Goal: Task Accomplishment & Management: Manage account settings

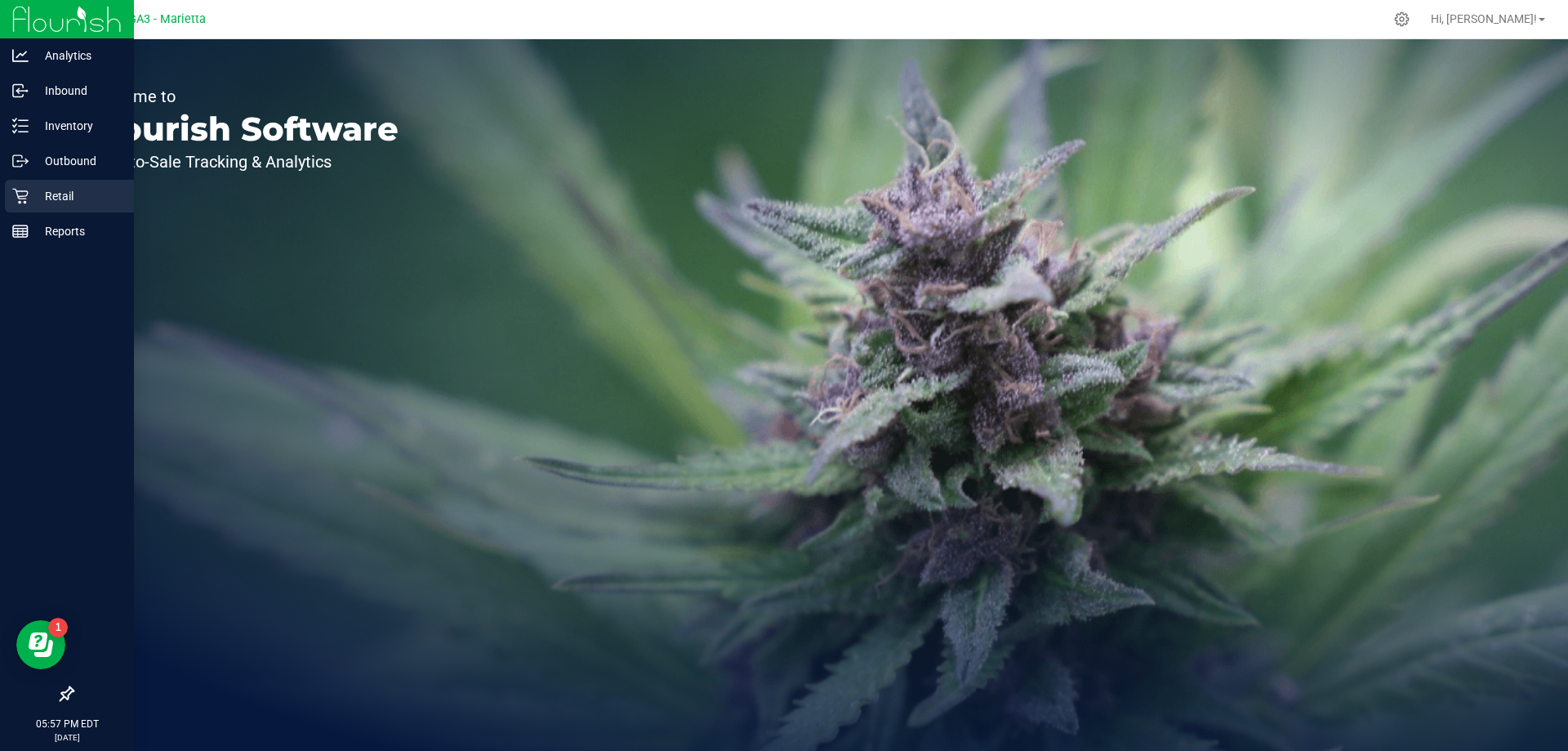
click at [83, 191] on p "Retail" at bounding box center [77, 196] width 98 height 20
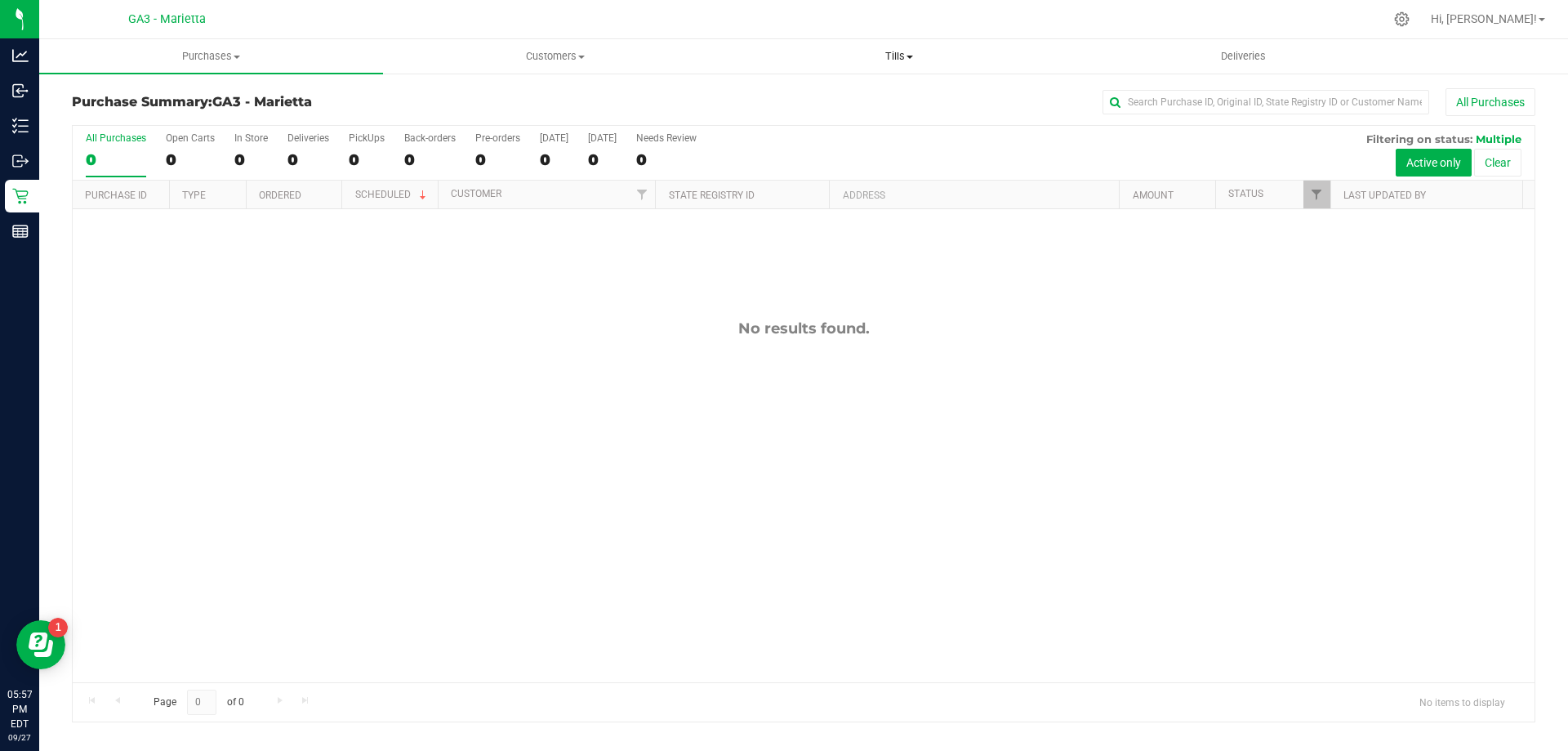
click at [929, 60] on span "Tills" at bounding box center [898, 57] width 342 height 14
click at [832, 103] on span "Manage tills" at bounding box center [781, 98] width 110 height 13
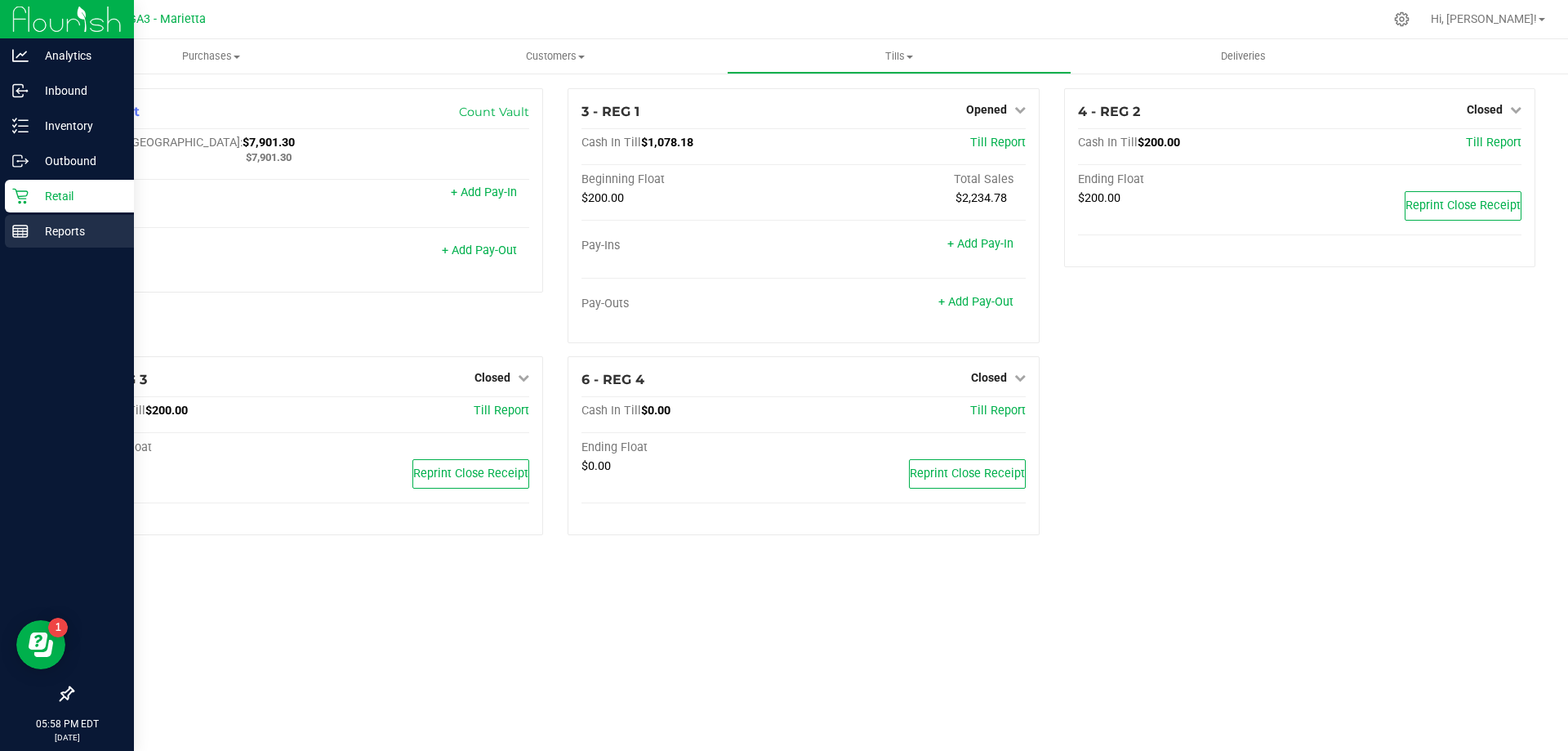
click at [44, 237] on p "Reports" at bounding box center [77, 231] width 98 height 20
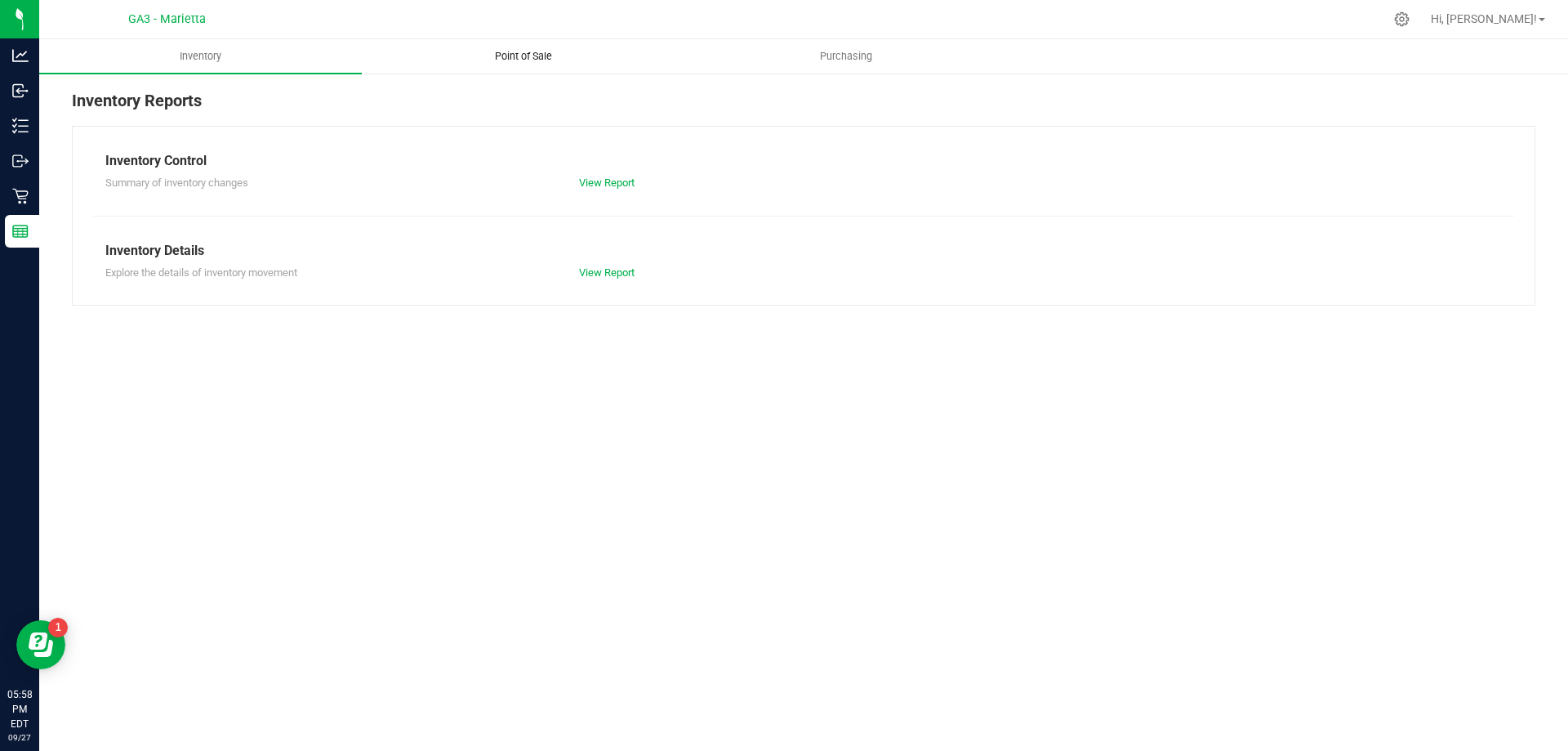
click at [515, 45] on uib-tab-heading "Point of Sale" at bounding box center [523, 57] width 321 height 32
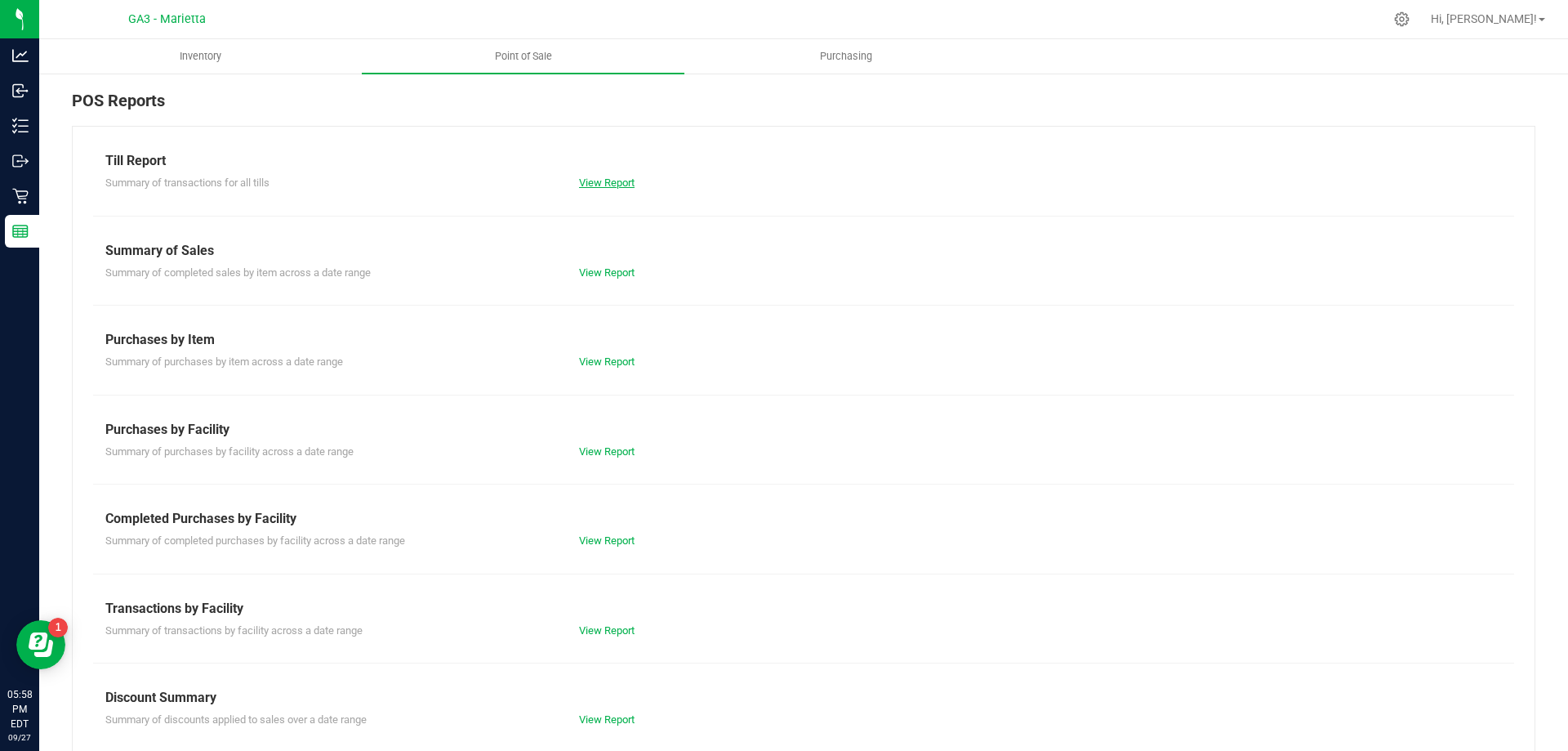
click at [596, 181] on link "View Report" at bounding box center [607, 182] width 56 height 13
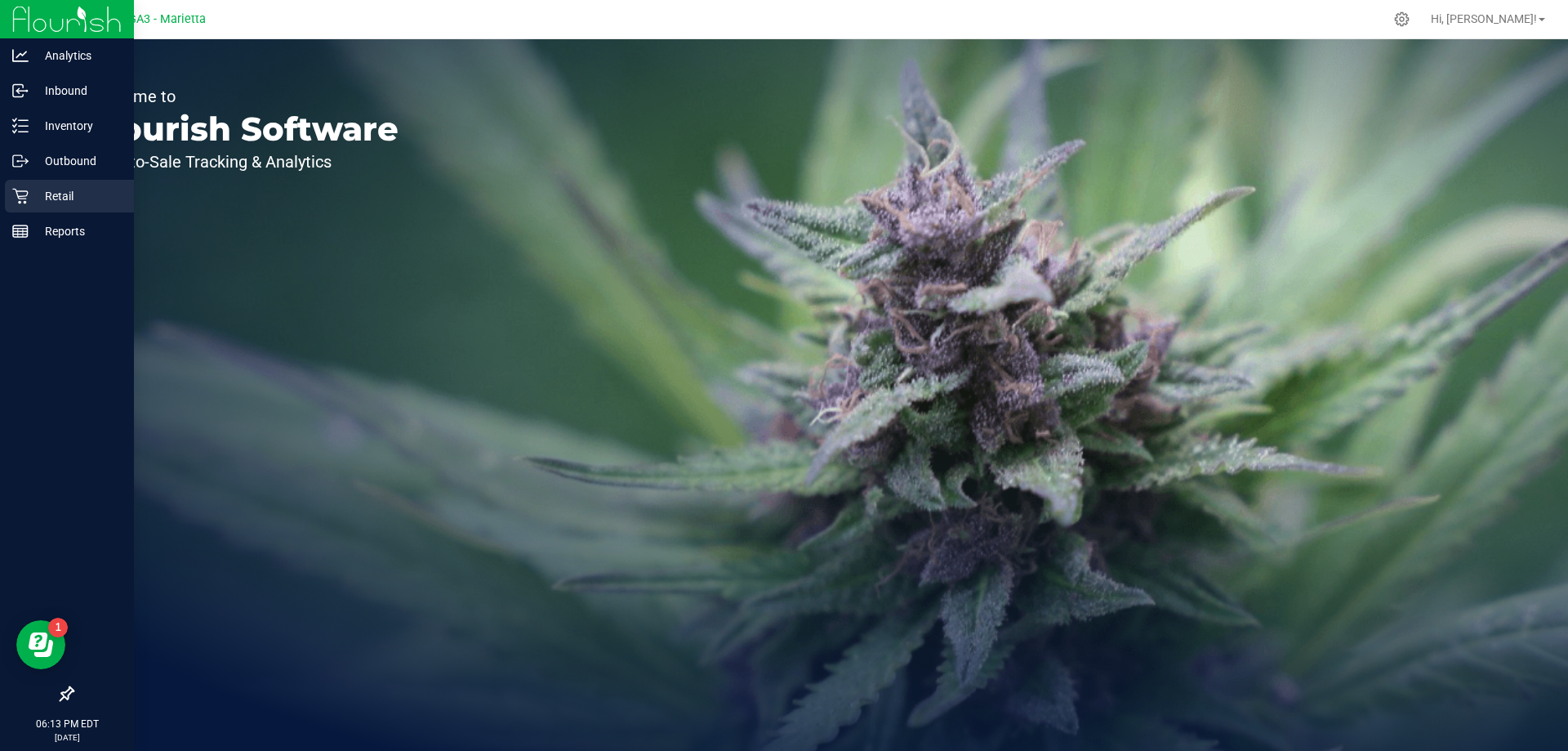
click at [80, 190] on p "Retail" at bounding box center [77, 196] width 98 height 20
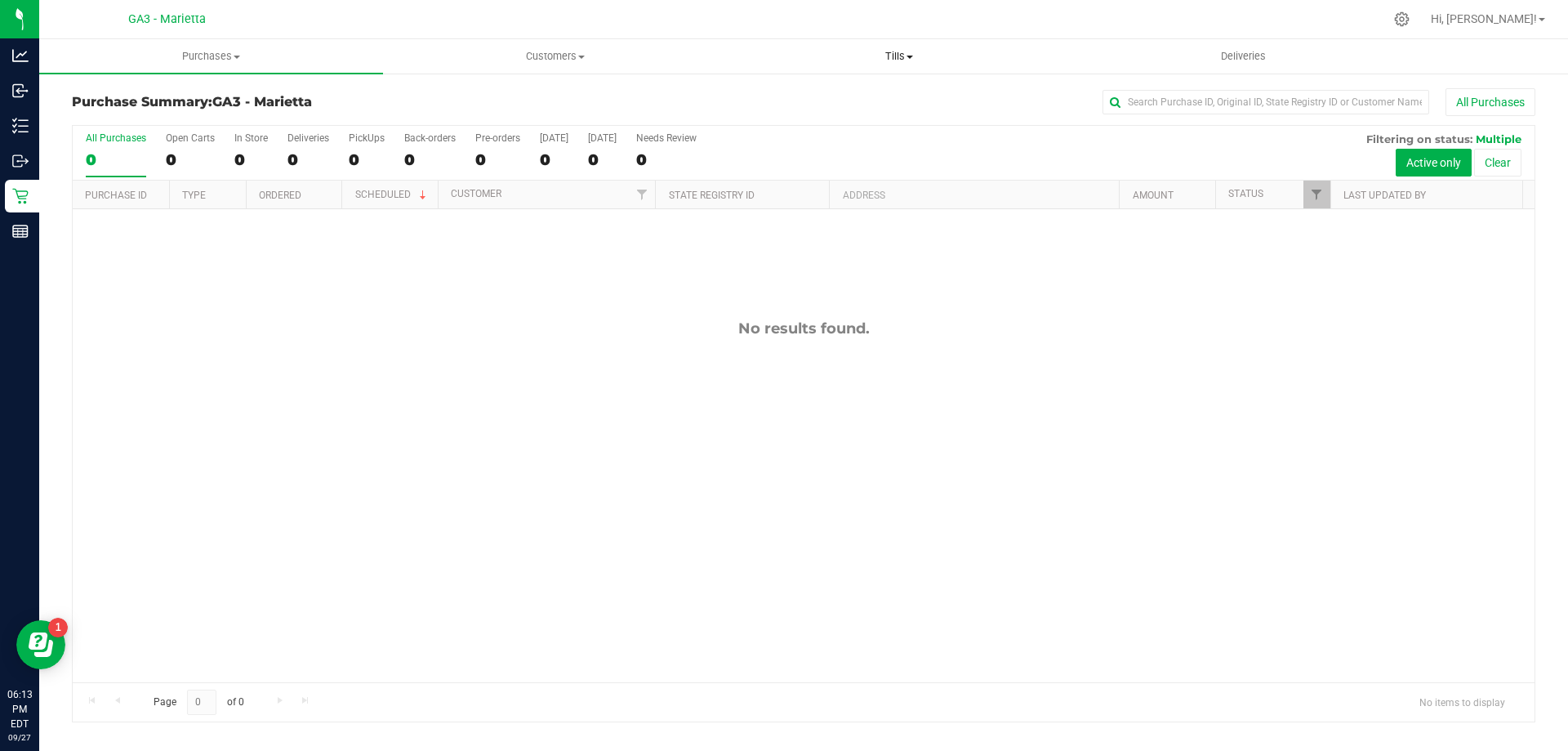
click at [929, 56] on span "Tills" at bounding box center [898, 57] width 342 height 14
click at [817, 93] on span "Manage tills" at bounding box center [781, 98] width 110 height 13
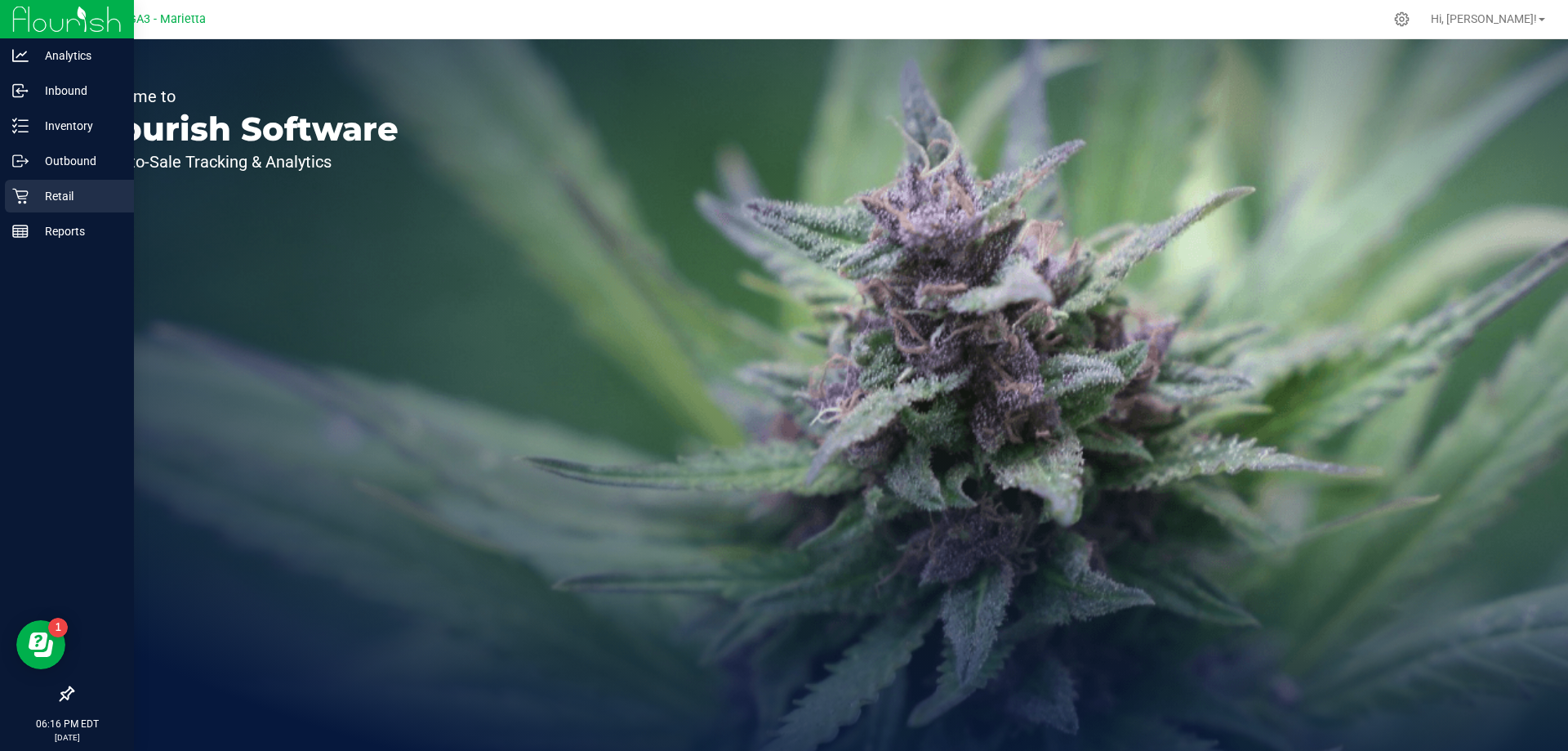
click at [40, 187] on div "Retail" at bounding box center [69, 196] width 129 height 32
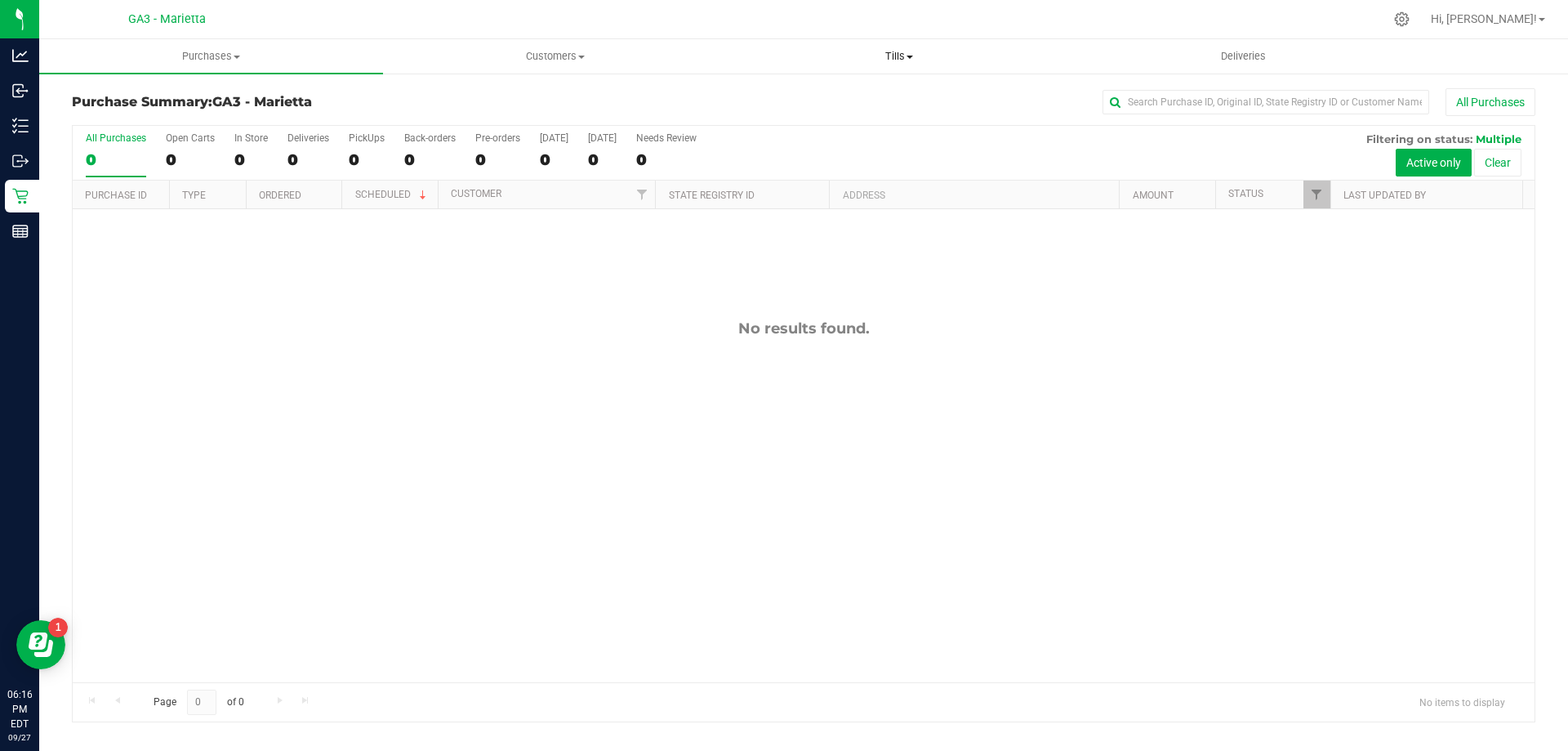
click at [903, 44] on uib-tab-heading "Tills Manage tills Reconcile e-payments" at bounding box center [898, 57] width 342 height 32
click at [841, 104] on li "Manage tills" at bounding box center [898, 99] width 344 height 20
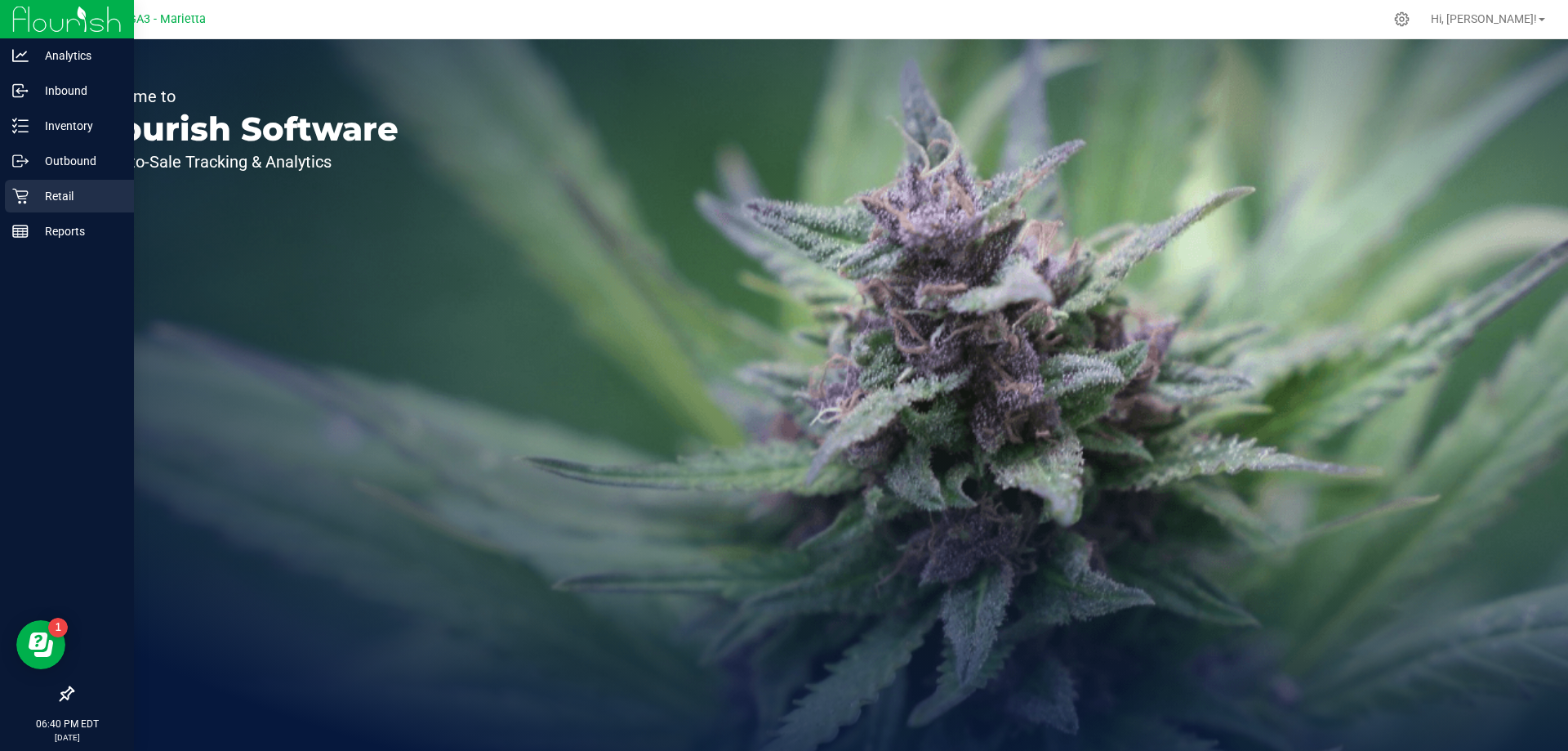
click at [45, 197] on p "Retail" at bounding box center [77, 196] width 98 height 20
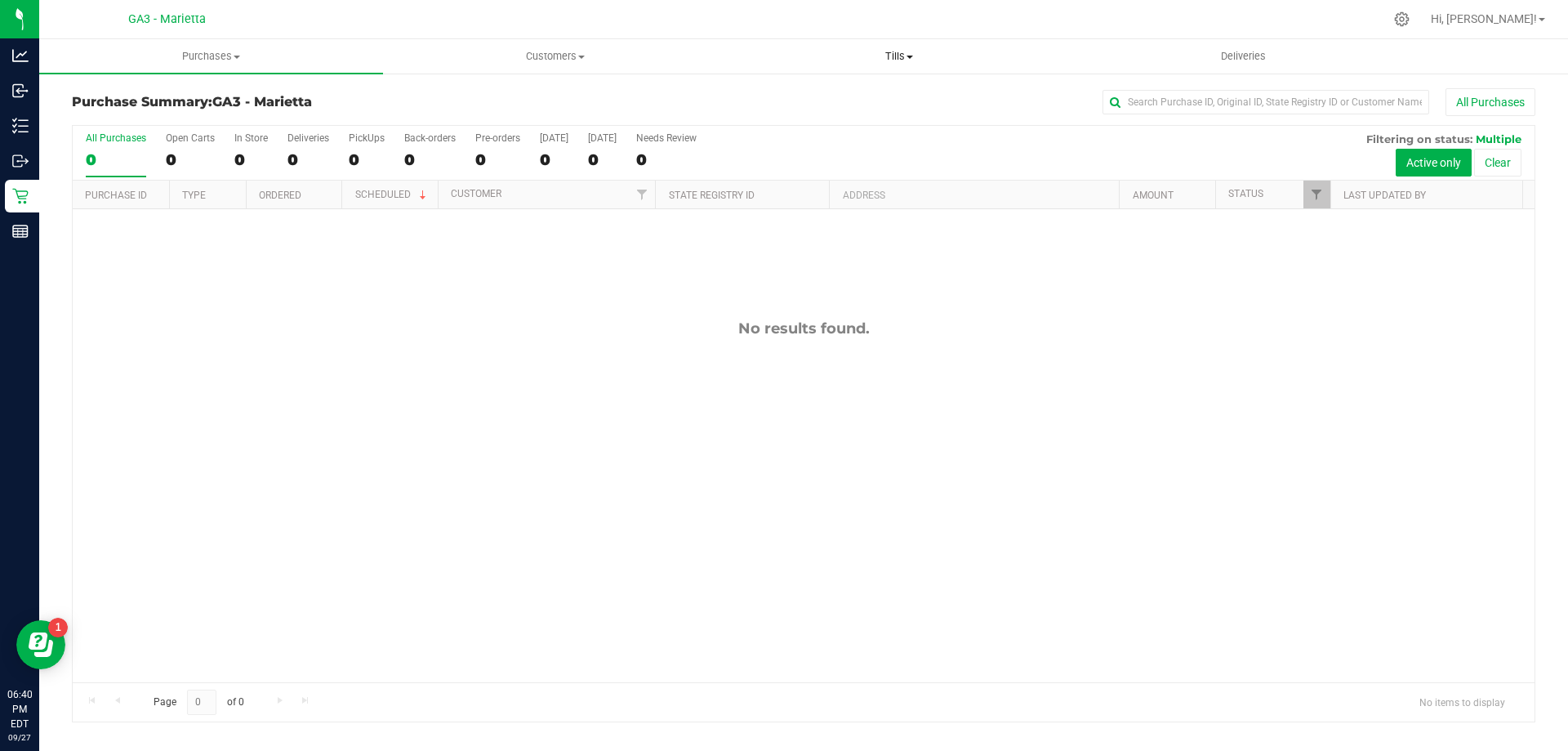
click at [929, 51] on span "Tills" at bounding box center [898, 57] width 342 height 14
click at [786, 92] on span "Manage tills" at bounding box center [781, 98] width 110 height 13
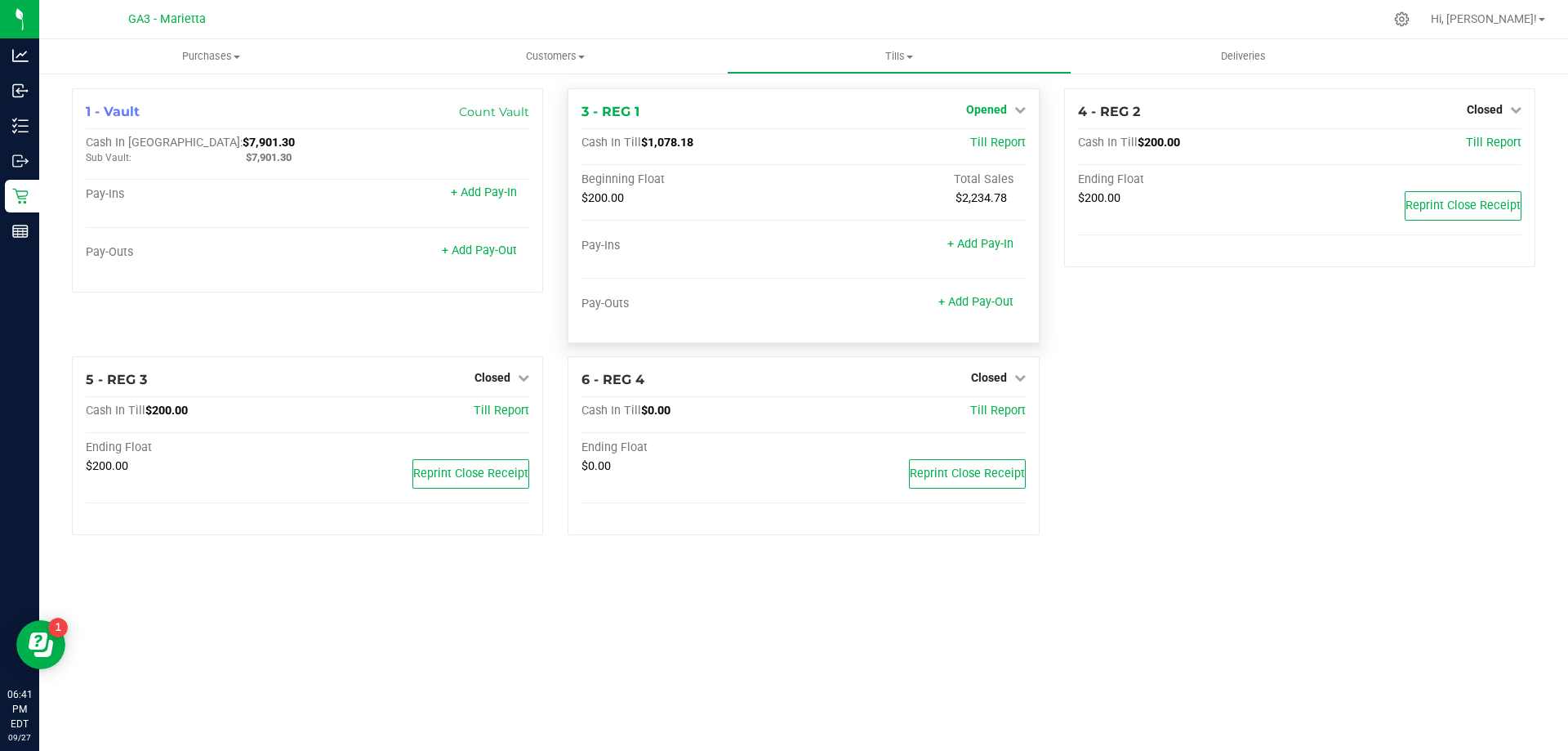
click at [983, 105] on span "Opened" at bounding box center [986, 110] width 40 height 13
click at [1009, 138] on link "Close Till" at bounding box center [988, 144] width 44 height 13
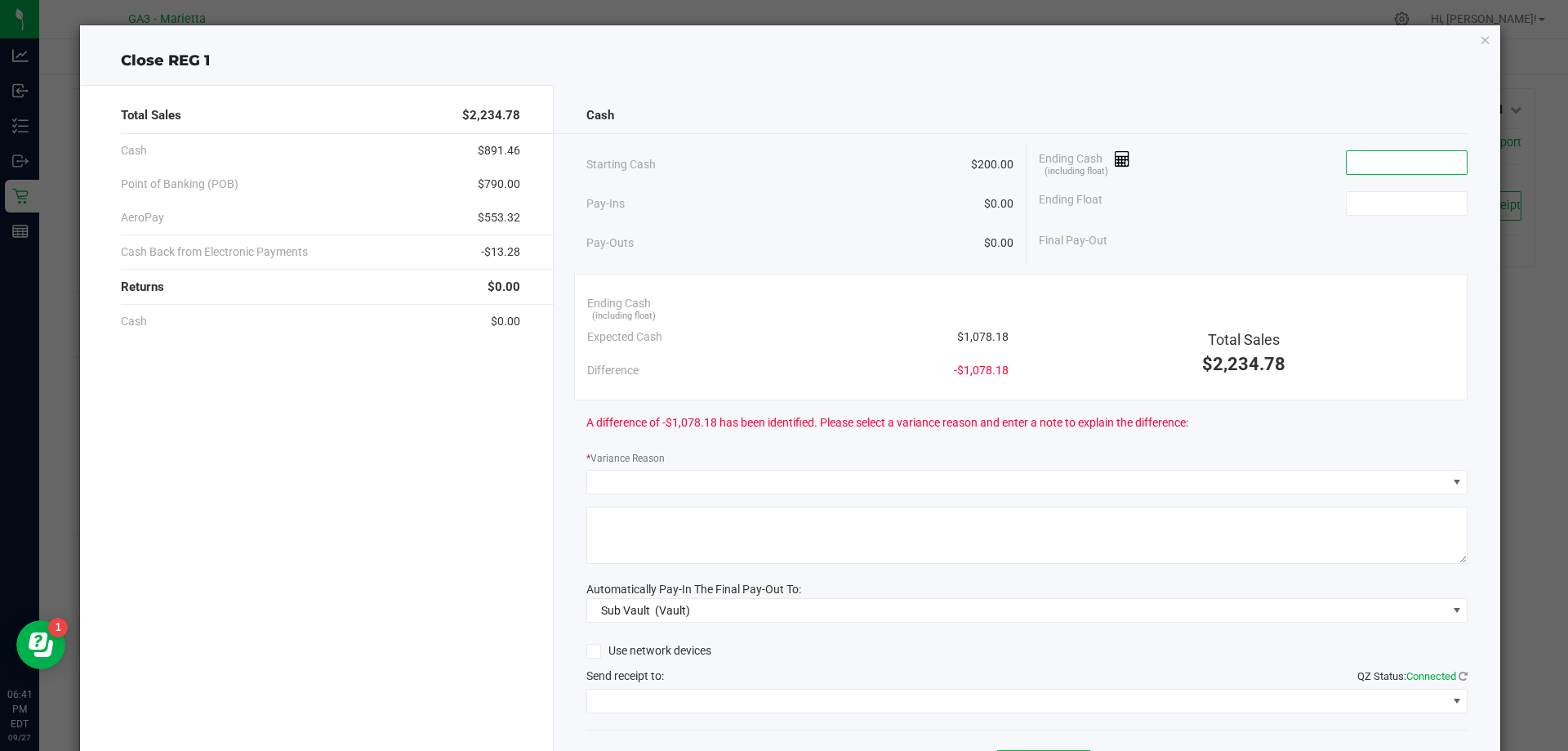
click at [1354, 158] on input at bounding box center [1407, 162] width 120 height 22
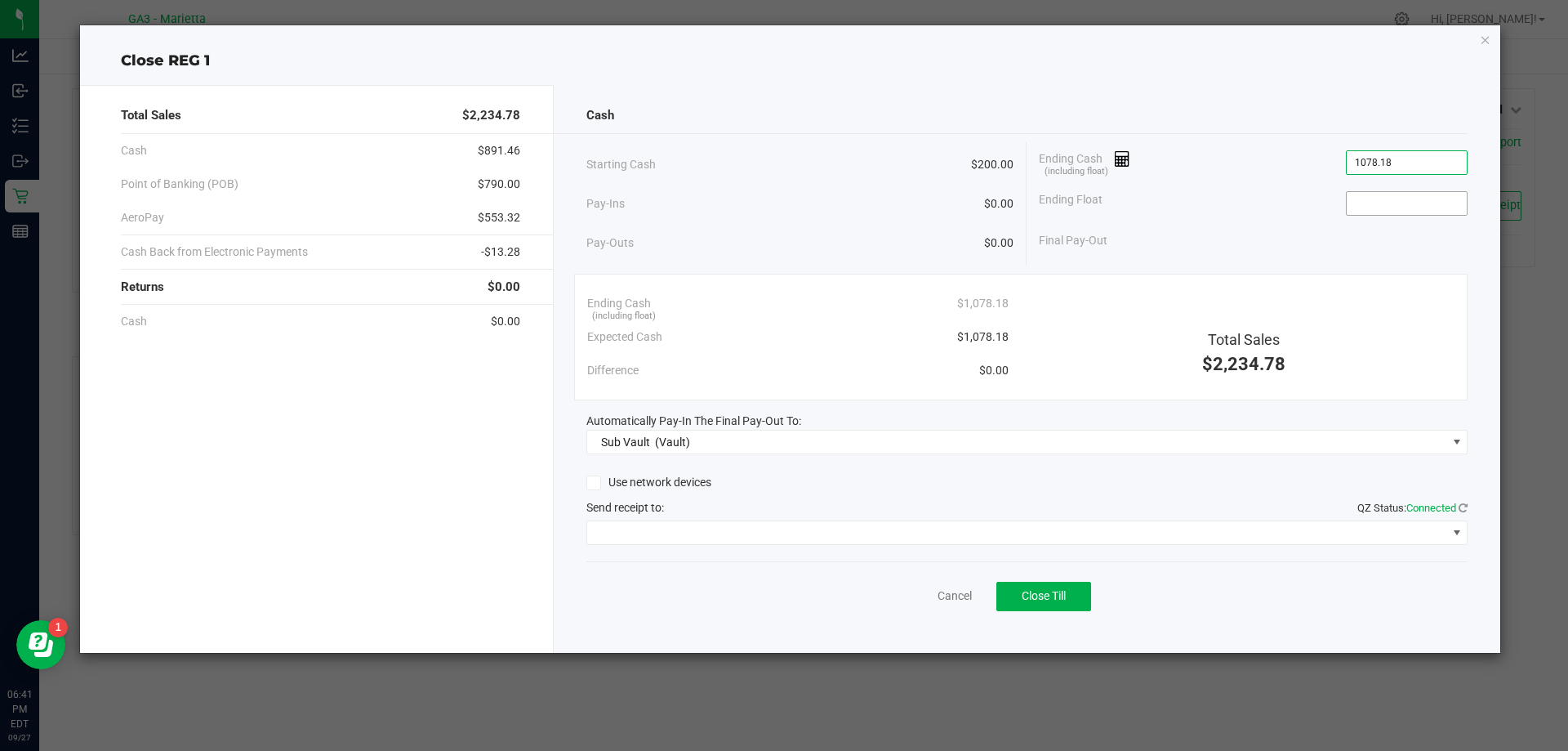
type input "$1,078.18"
click at [1379, 196] on input at bounding box center [1407, 203] width 120 height 22
type input "$200.00"
click at [1305, 548] on div "Cash Starting Cash $200.00 Pay-Ins $0.00 Pay-Outs $0.00 Ending Cash (including …" at bounding box center [1027, 369] width 947 height 568
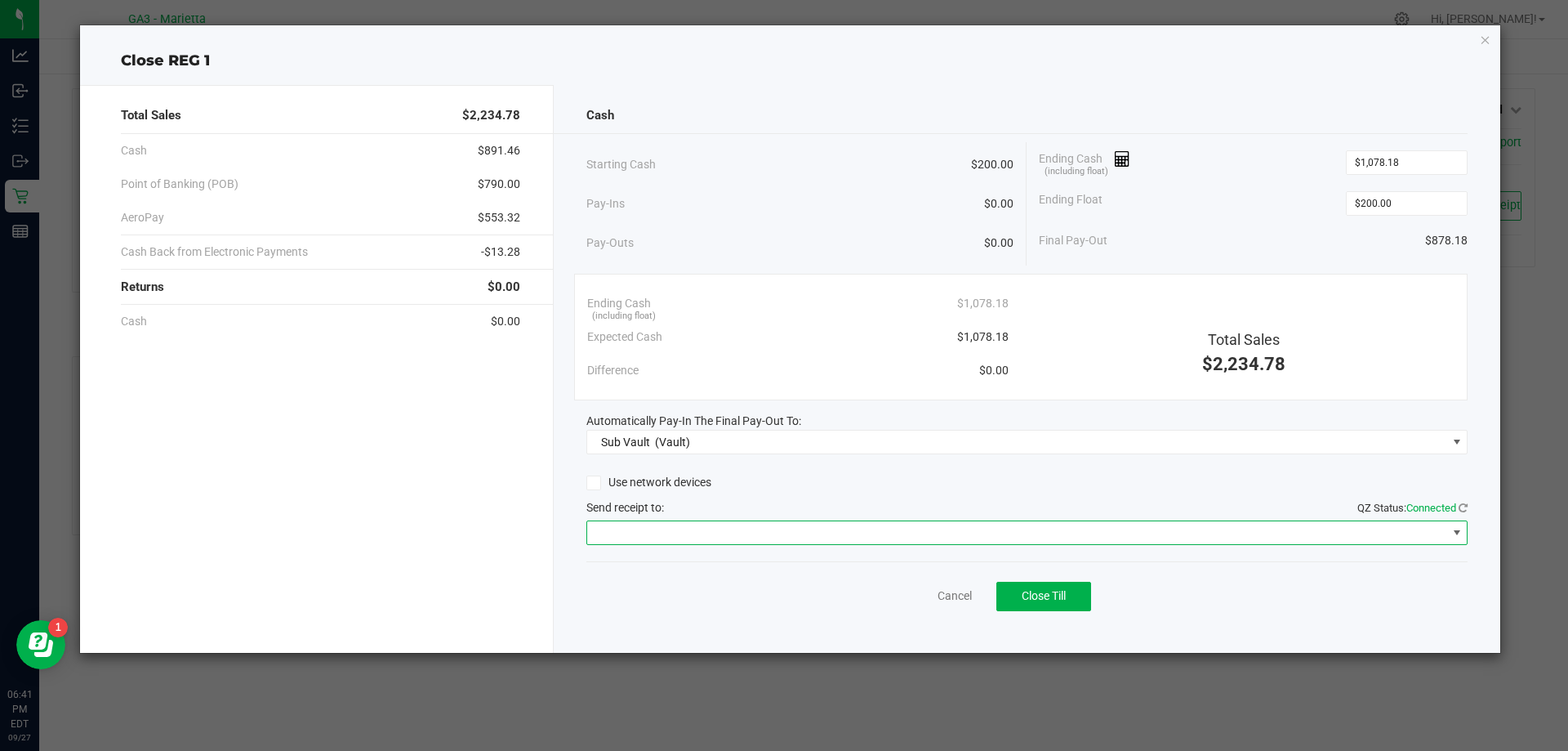
click at [1309, 543] on span at bounding box center [1017, 532] width 860 height 22
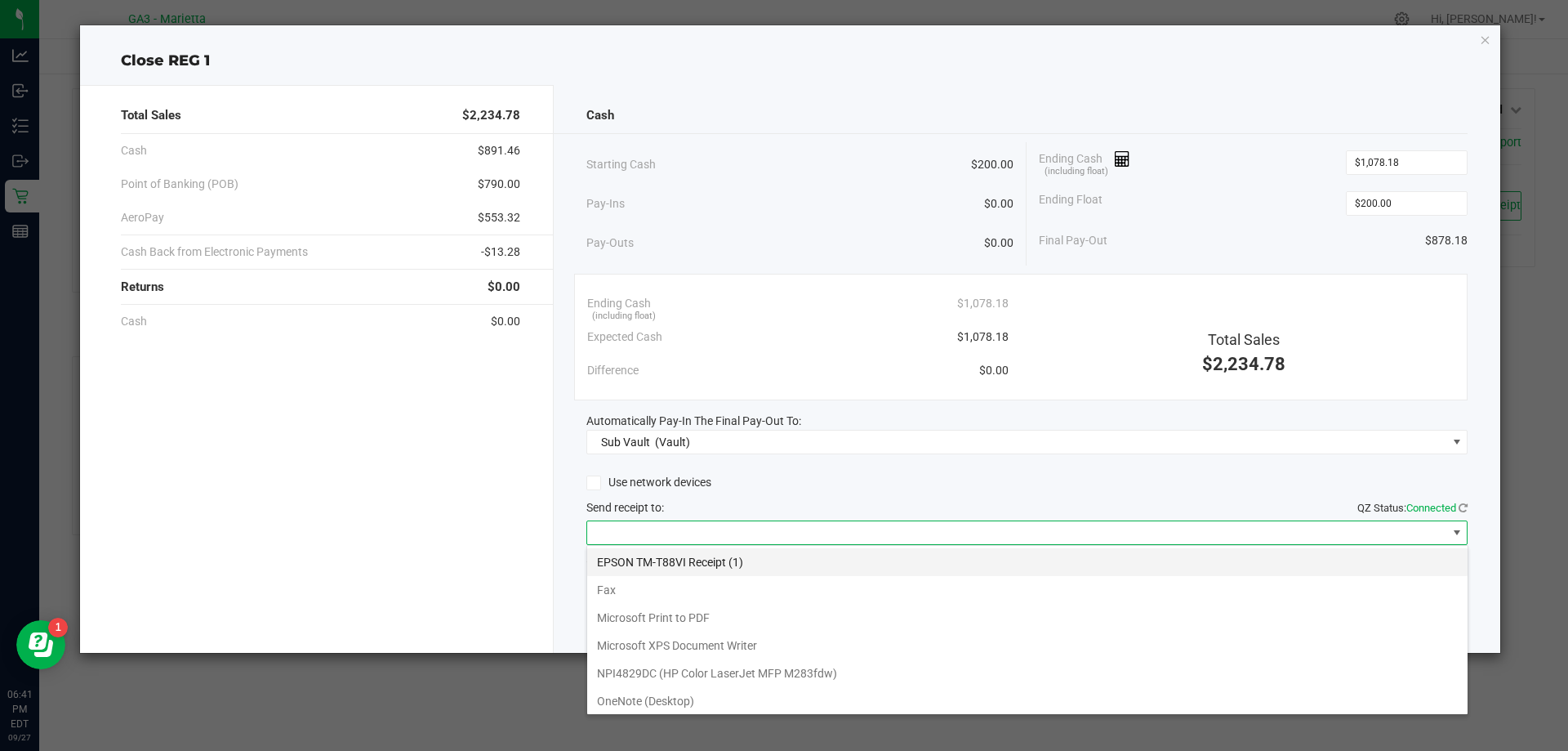
scroll to position [24, 881]
click at [1246, 576] on li "Fax" at bounding box center [1027, 589] width 880 height 28
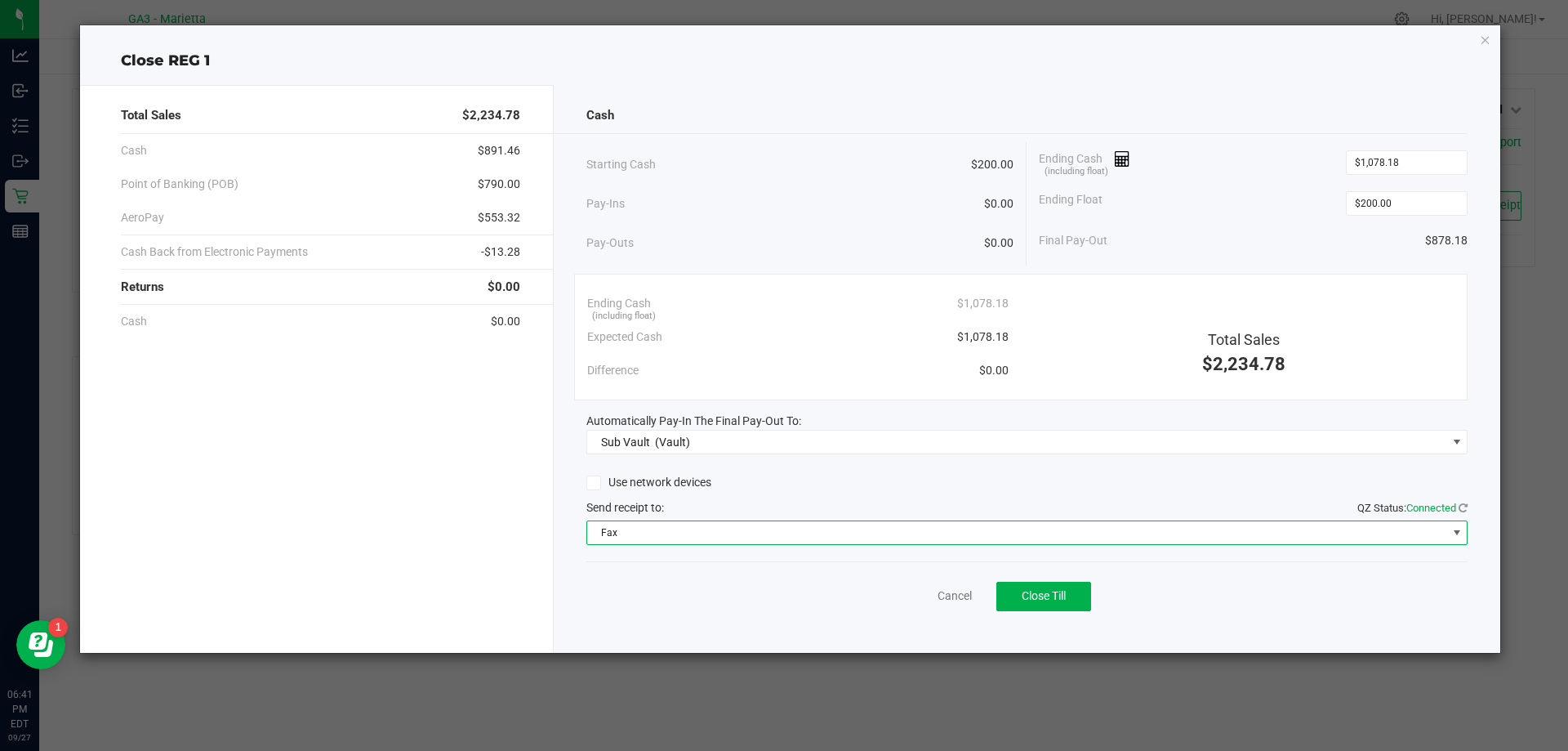
click at [1261, 551] on div "Cash Starting Cash $200.00 Pay-Ins $0.00 Pay-Outs $0.00 Ending Cash (including …" at bounding box center [1027, 369] width 947 height 568
click at [1266, 538] on span "Fax" at bounding box center [1017, 532] width 860 height 22
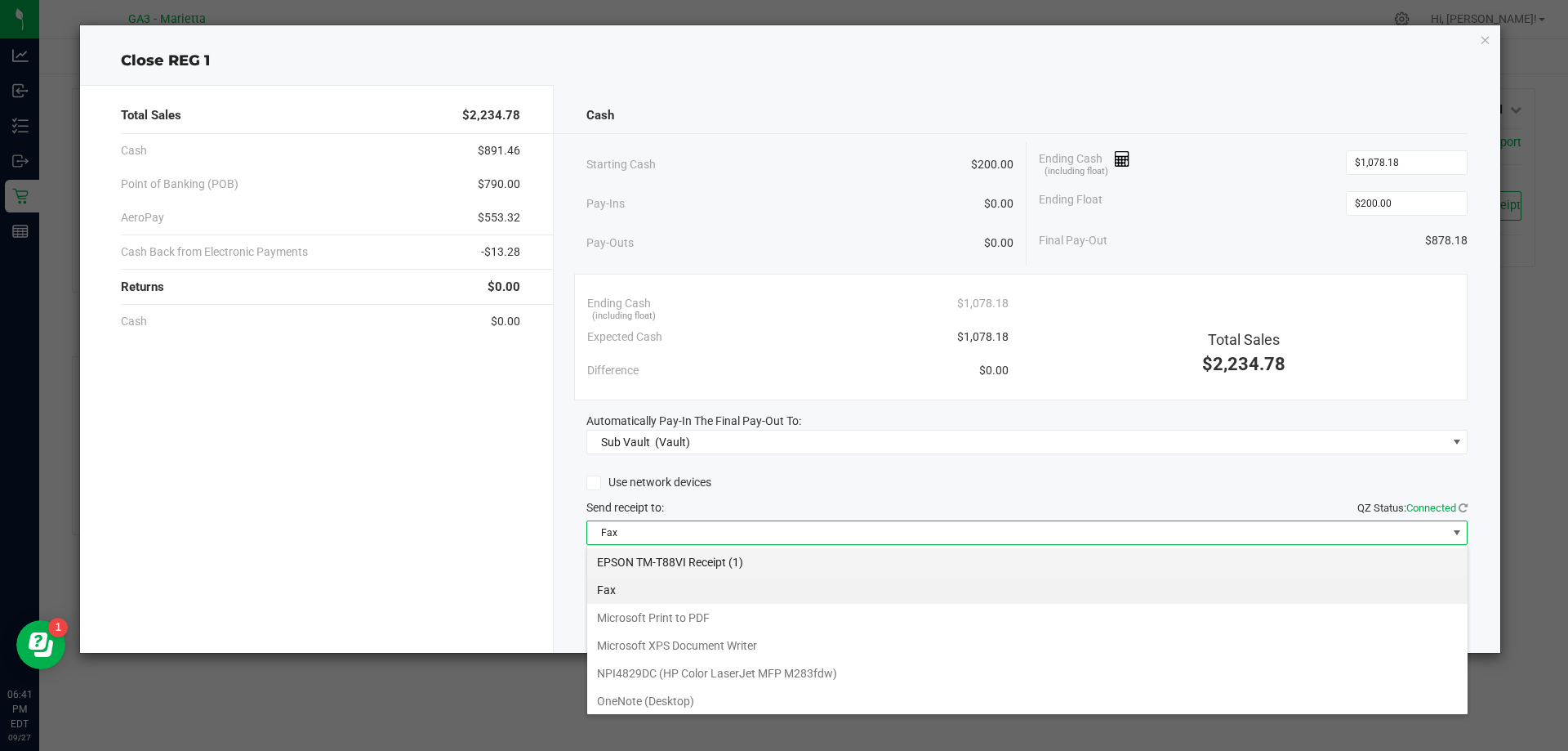
click at [1245, 558] on \(1\) "EPSON TM-T88VI Receipt (1)" at bounding box center [1027, 561] width 880 height 28
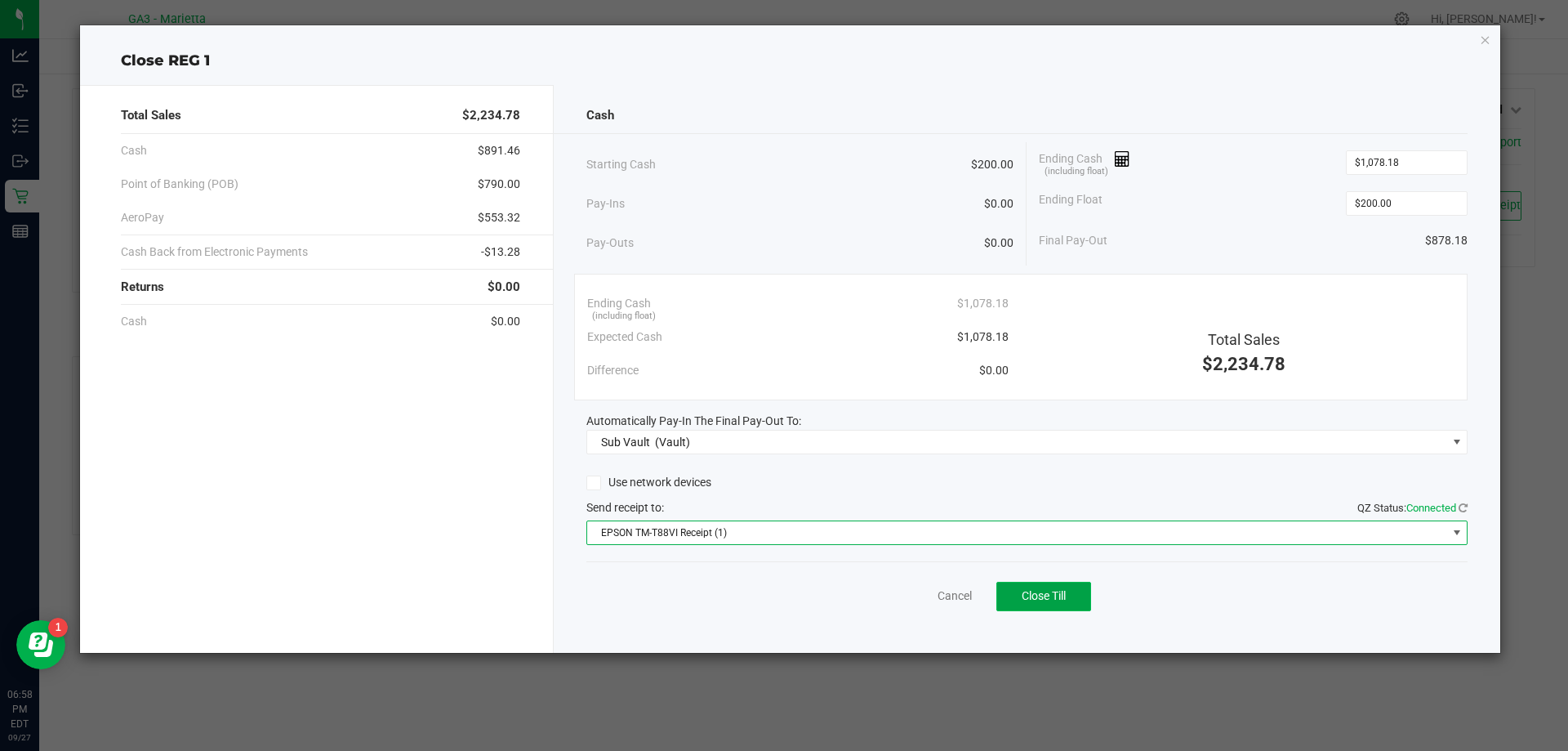
click at [1047, 606] on button "Close Till" at bounding box center [1044, 596] width 95 height 30
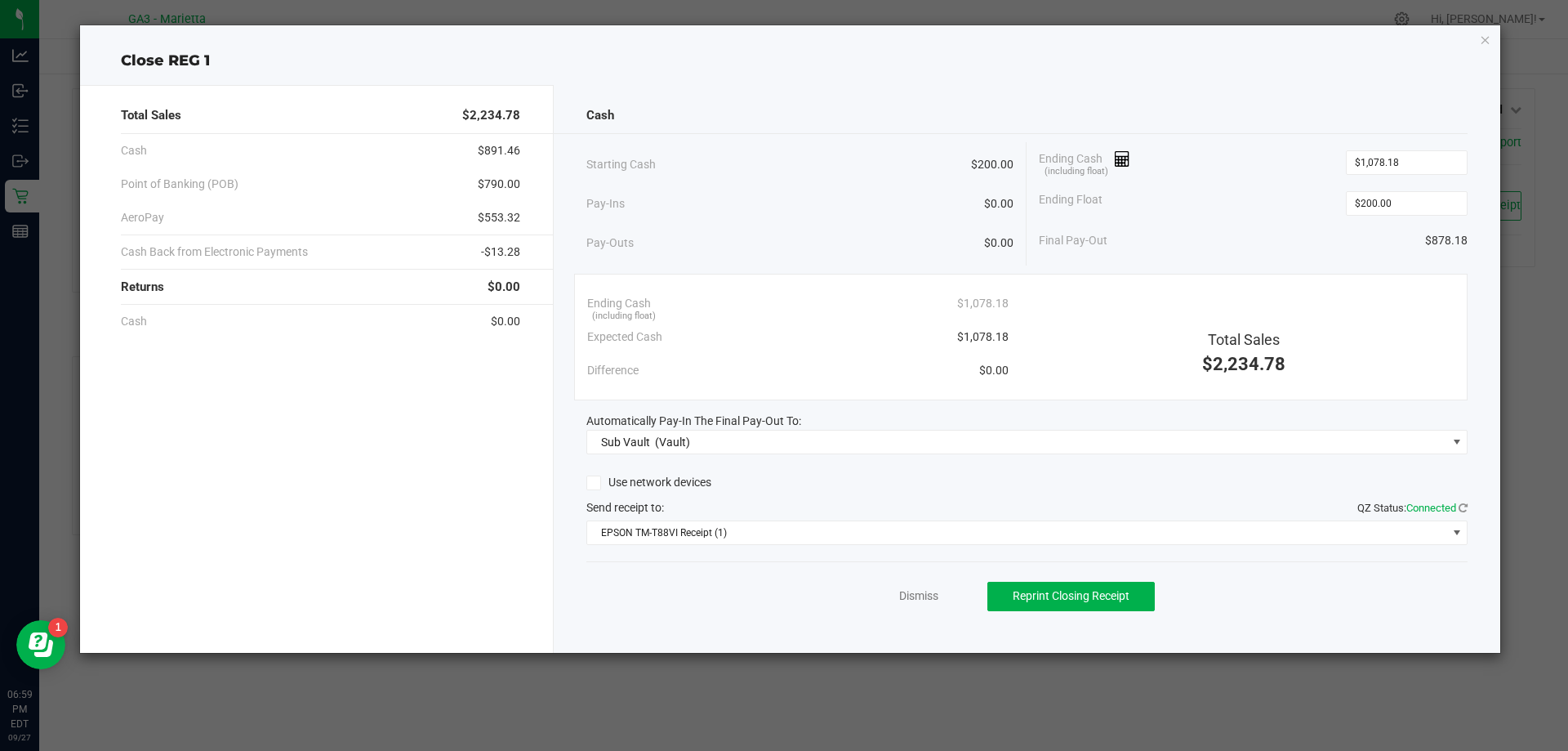
click at [894, 594] on div "Dismiss Reprint Closing Receipt" at bounding box center [1027, 593] width 882 height 63
click at [902, 592] on link "Dismiss" at bounding box center [919, 596] width 40 height 17
